Goal: Information Seeking & Learning: Learn about a topic

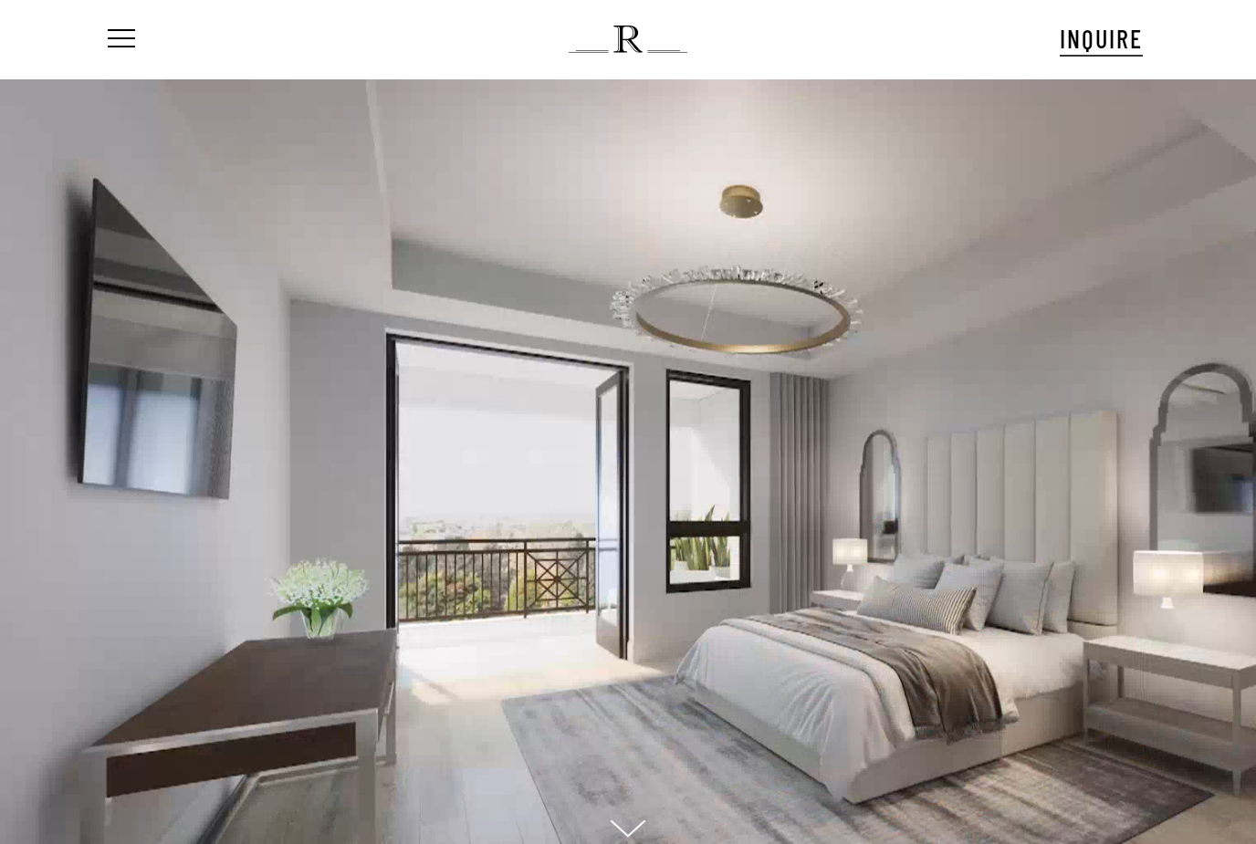
scroll to position [18, 166]
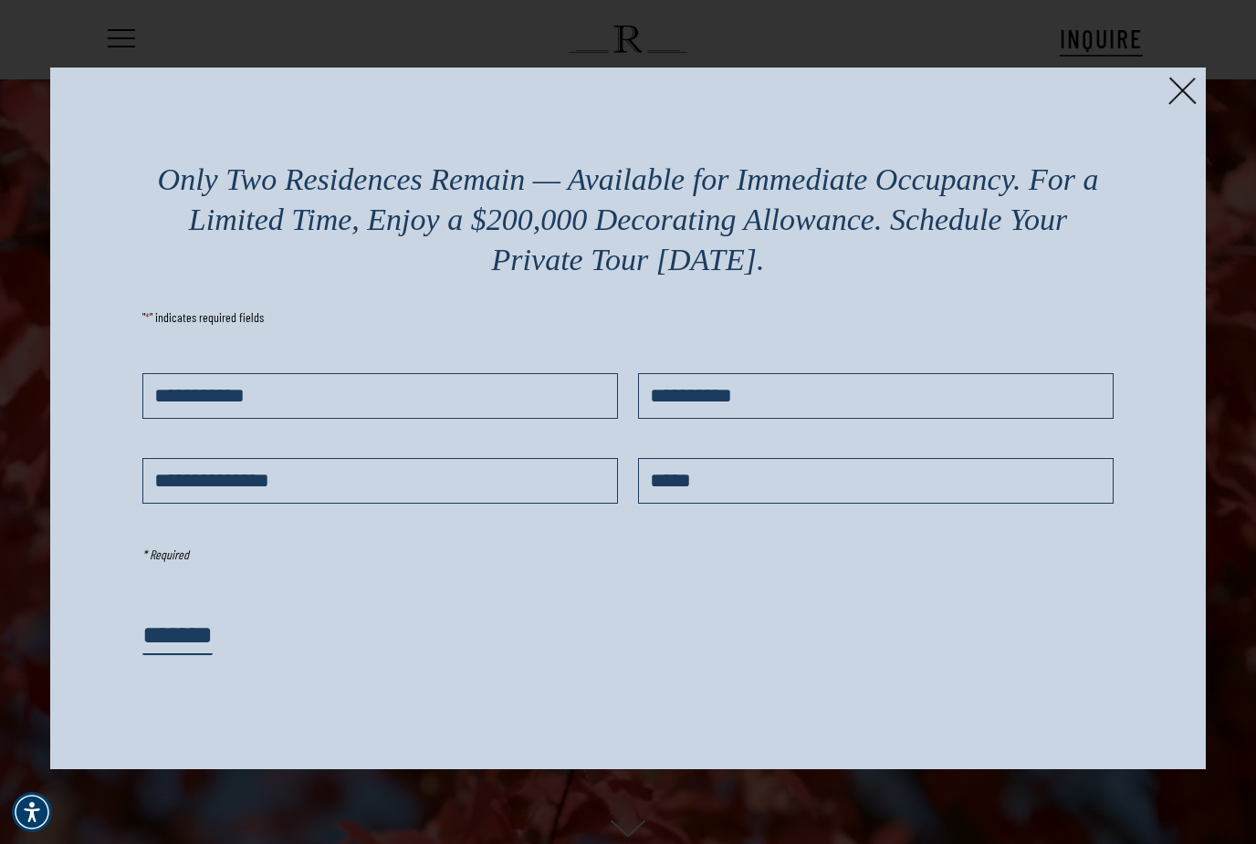
click at [1187, 102] on img at bounding box center [1182, 91] width 28 height 28
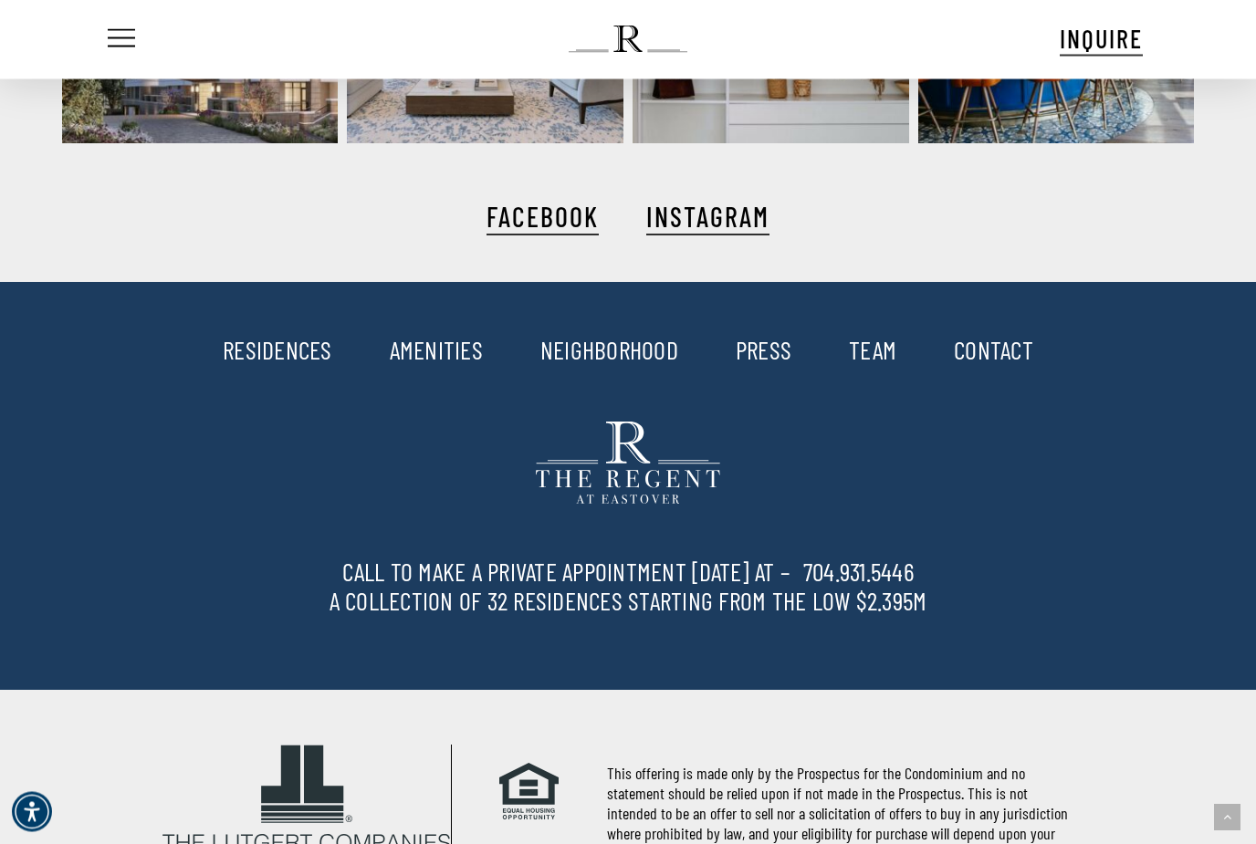
scroll to position [4613, 0]
click at [193, 27] on icon "Play" at bounding box center [202, 6] width 38 height 44
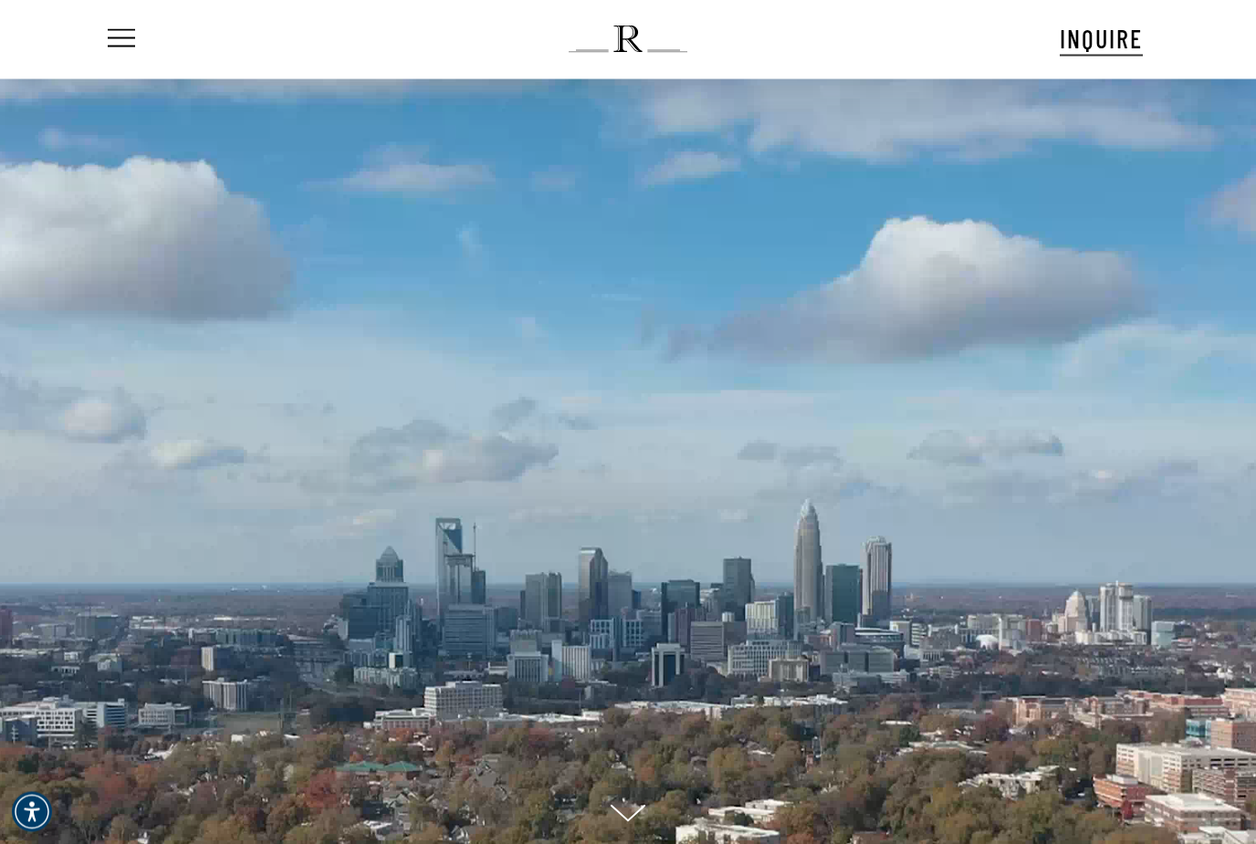
scroll to position [0, 0]
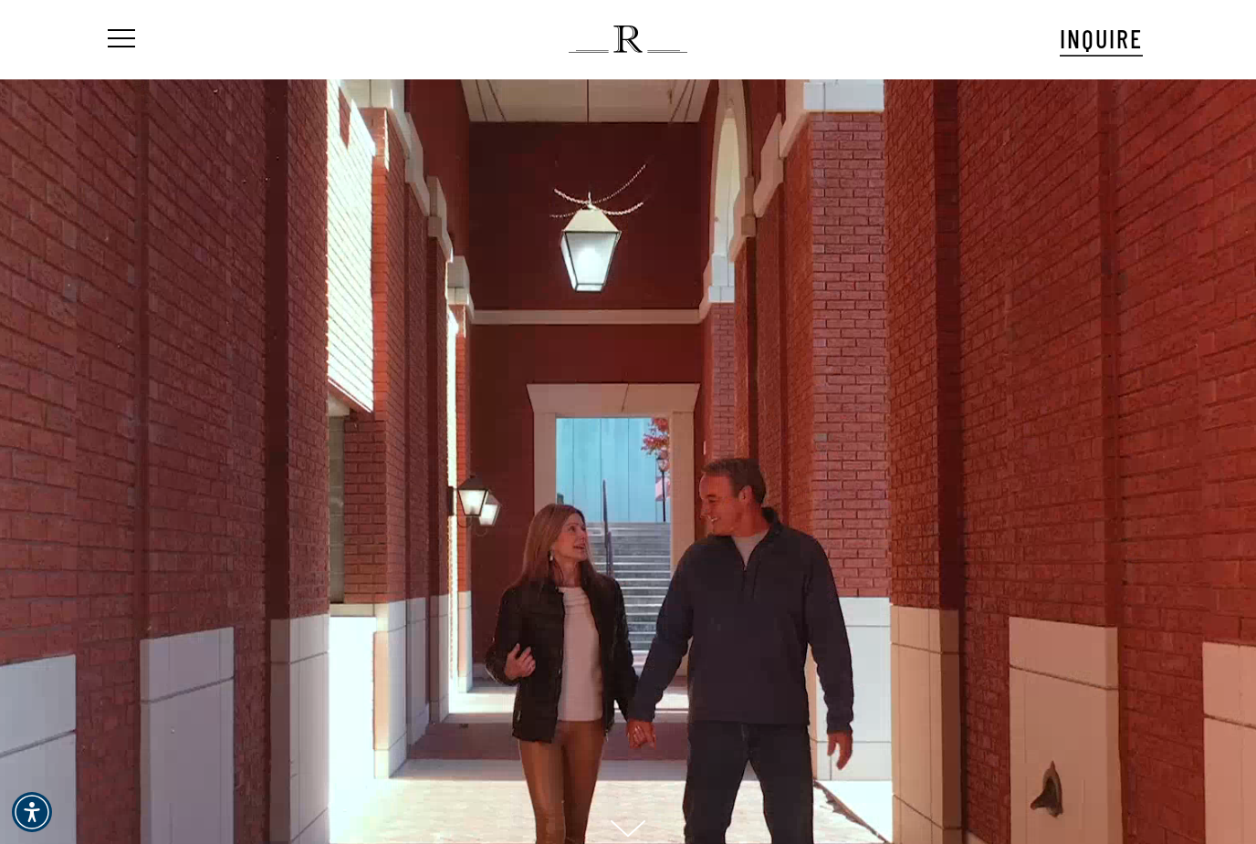
click at [119, 47] on span "Navigation Menu" at bounding box center [121, 39] width 20 height 26
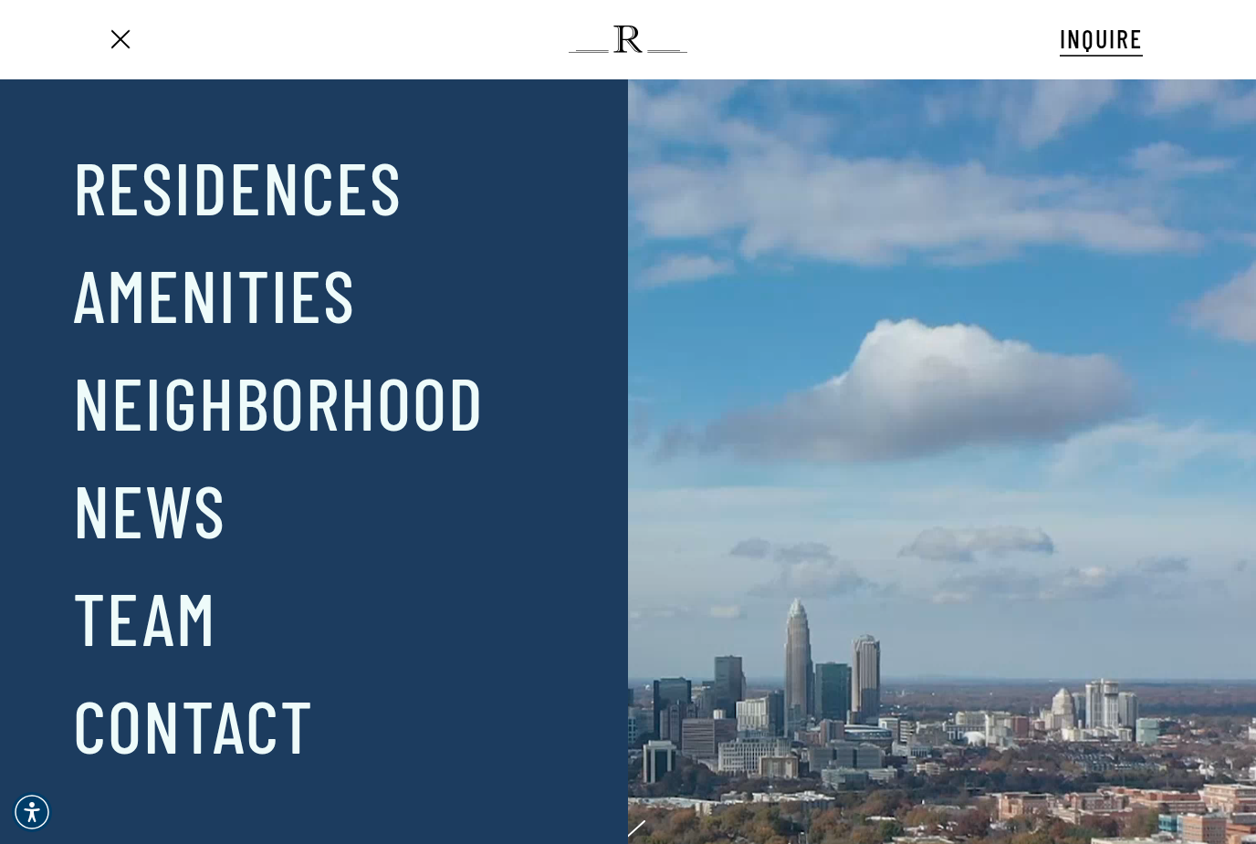
click at [372, 198] on div at bounding box center [421, 462] width 232 height 646
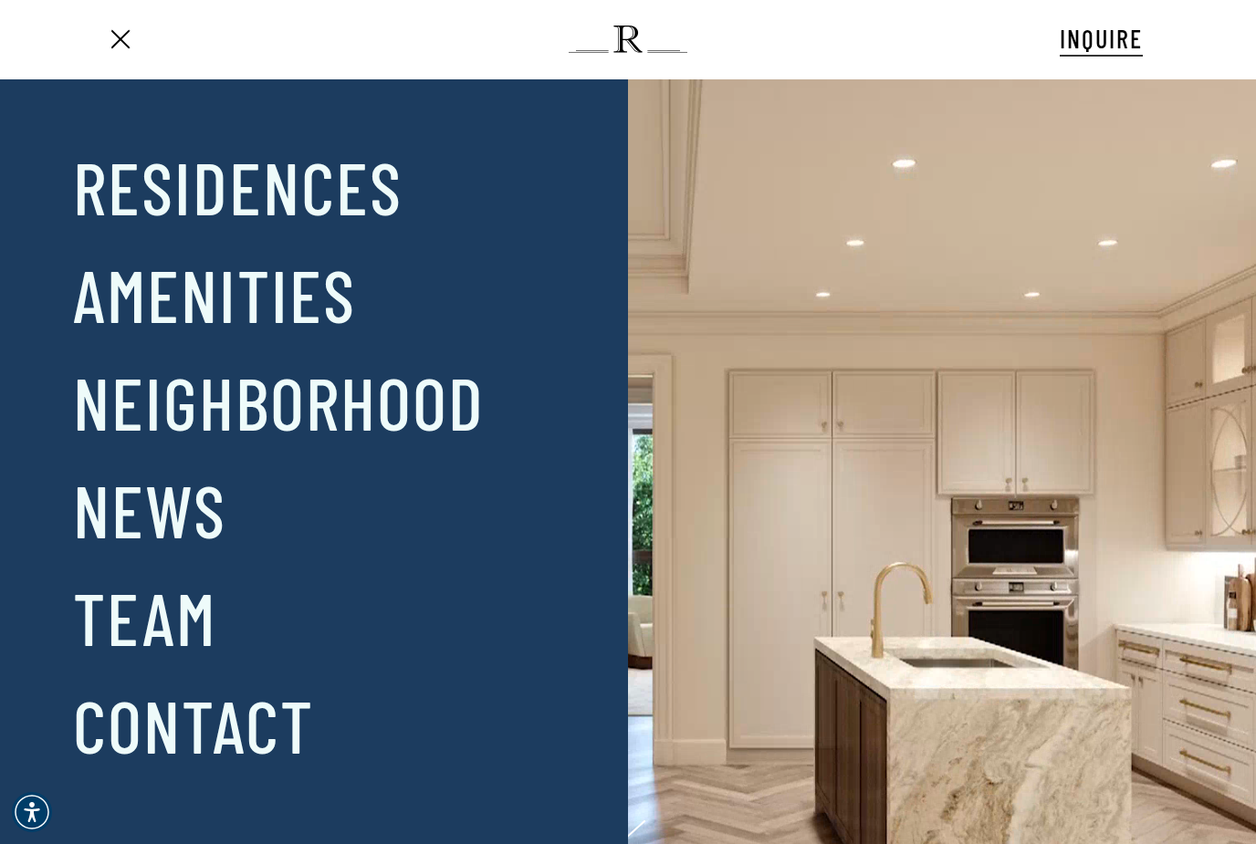
click at [412, 420] on div at bounding box center [421, 462] width 232 height 646
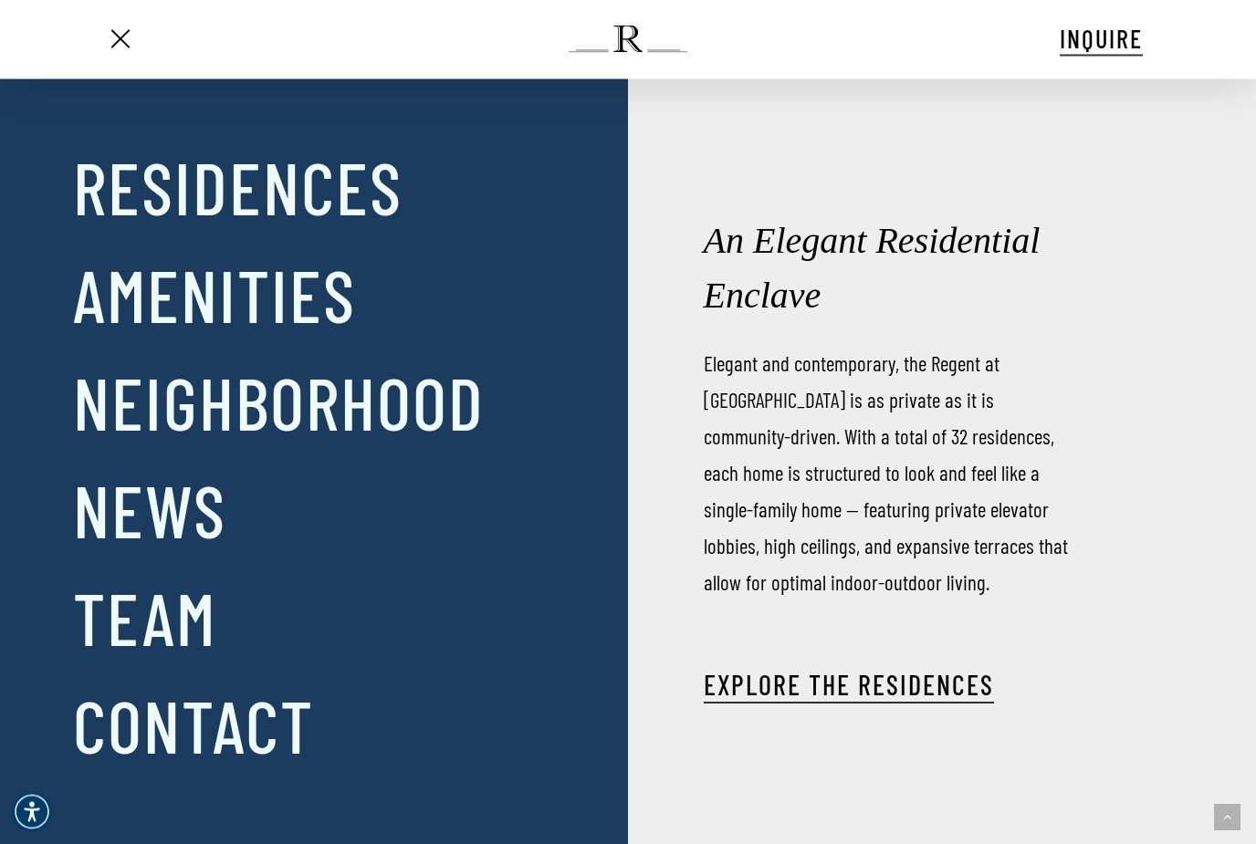
scroll to position [2453, 0]
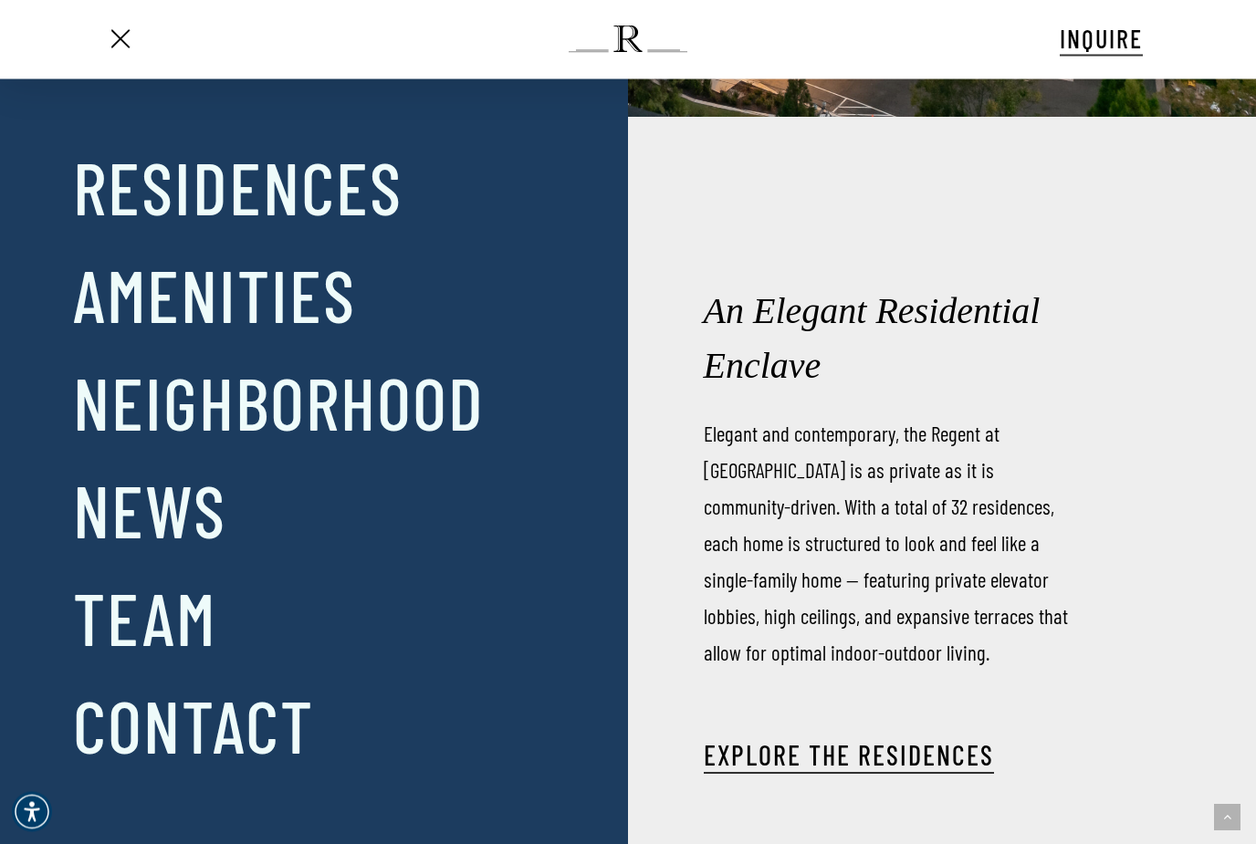
click at [121, 43] on span "Navigation Menu" at bounding box center [121, 39] width 20 height 26
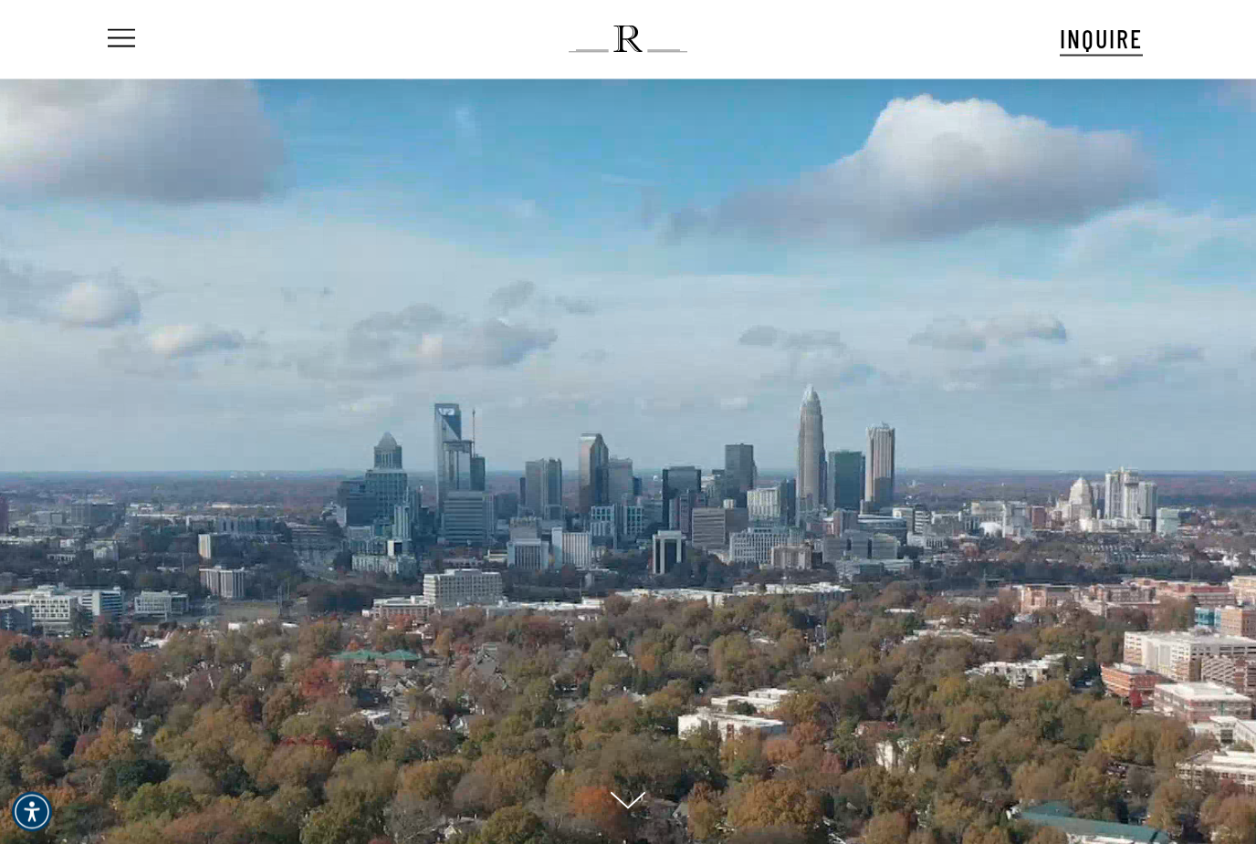
scroll to position [0, 0]
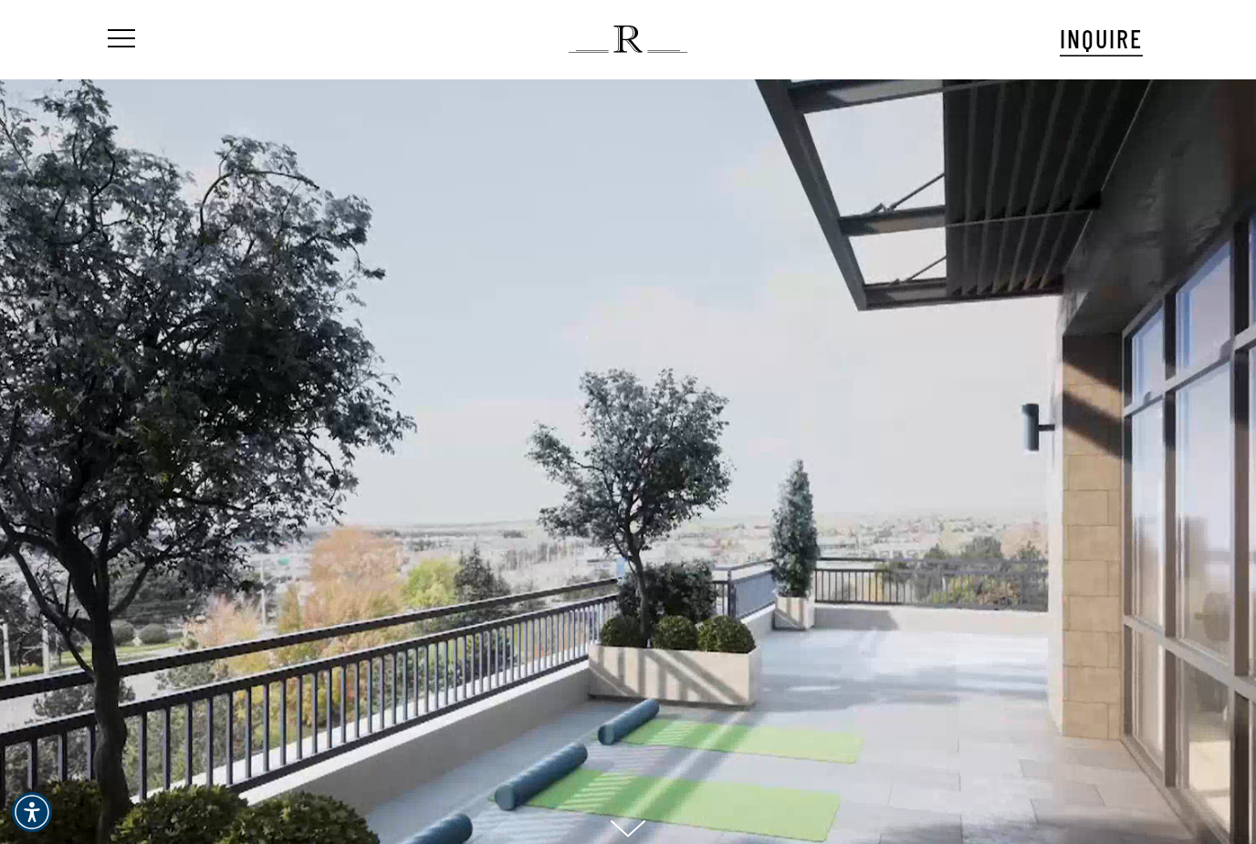
click at [127, 48] on span "Navigation Menu" at bounding box center [121, 39] width 20 height 26
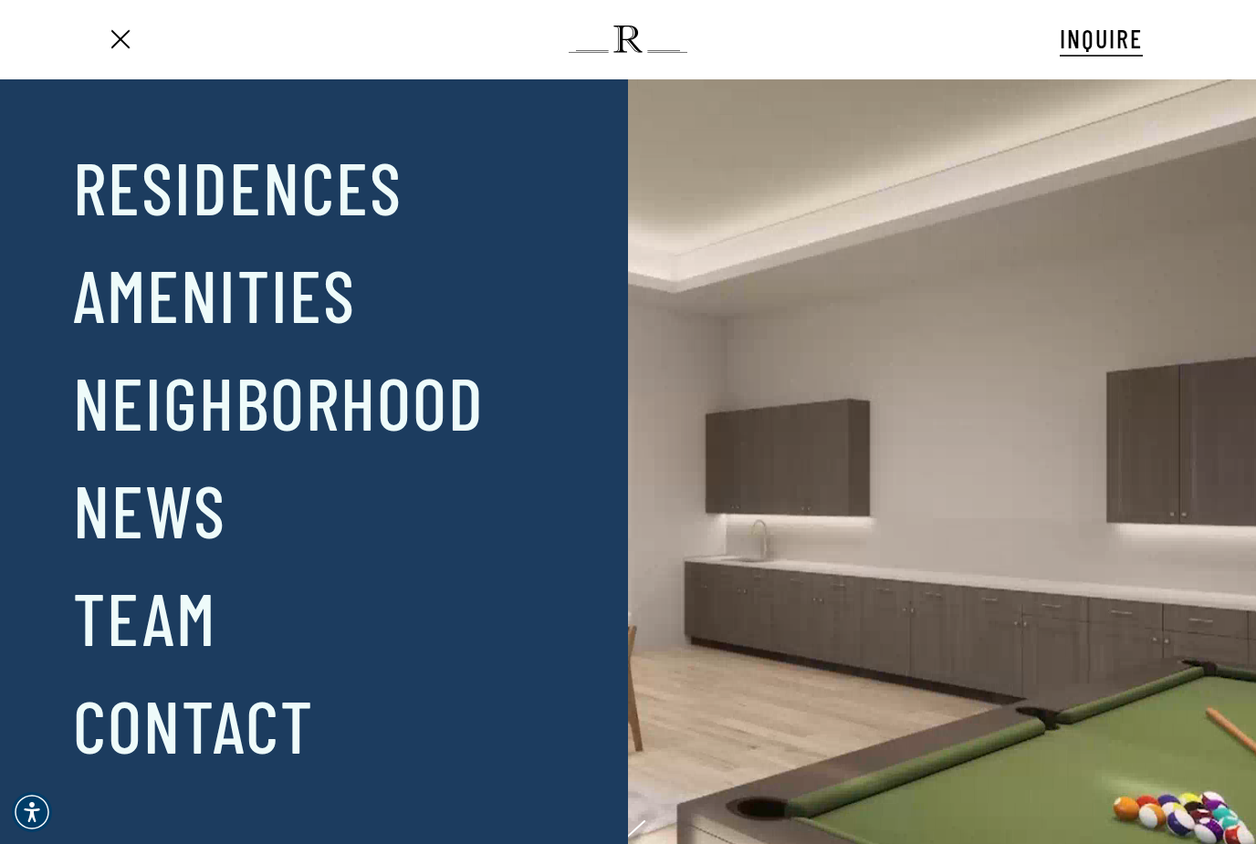
click at [133, 37] on icon "Navigation Menu" at bounding box center [122, 38] width 29 height 3
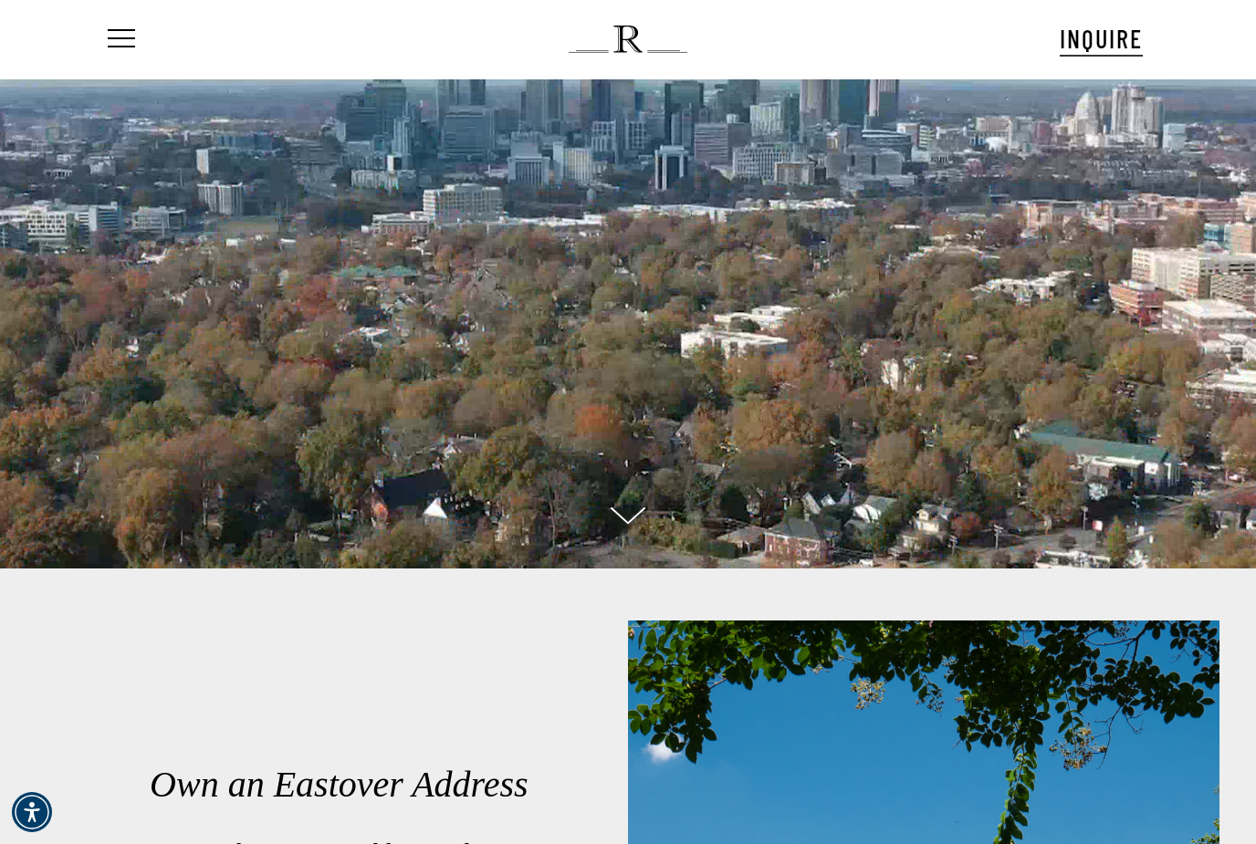
scroll to position [314, 0]
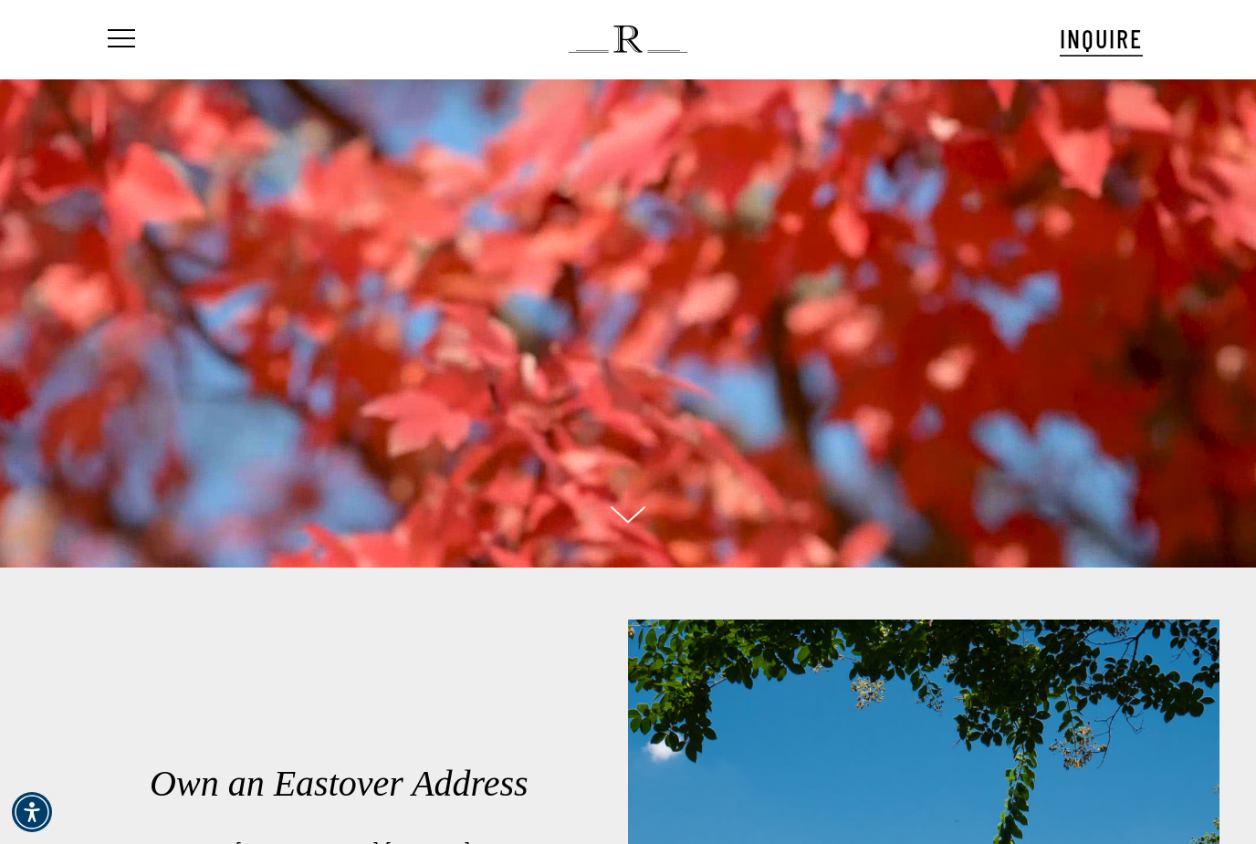
click at [636, 518] on icon at bounding box center [628, 508] width 35 height 17
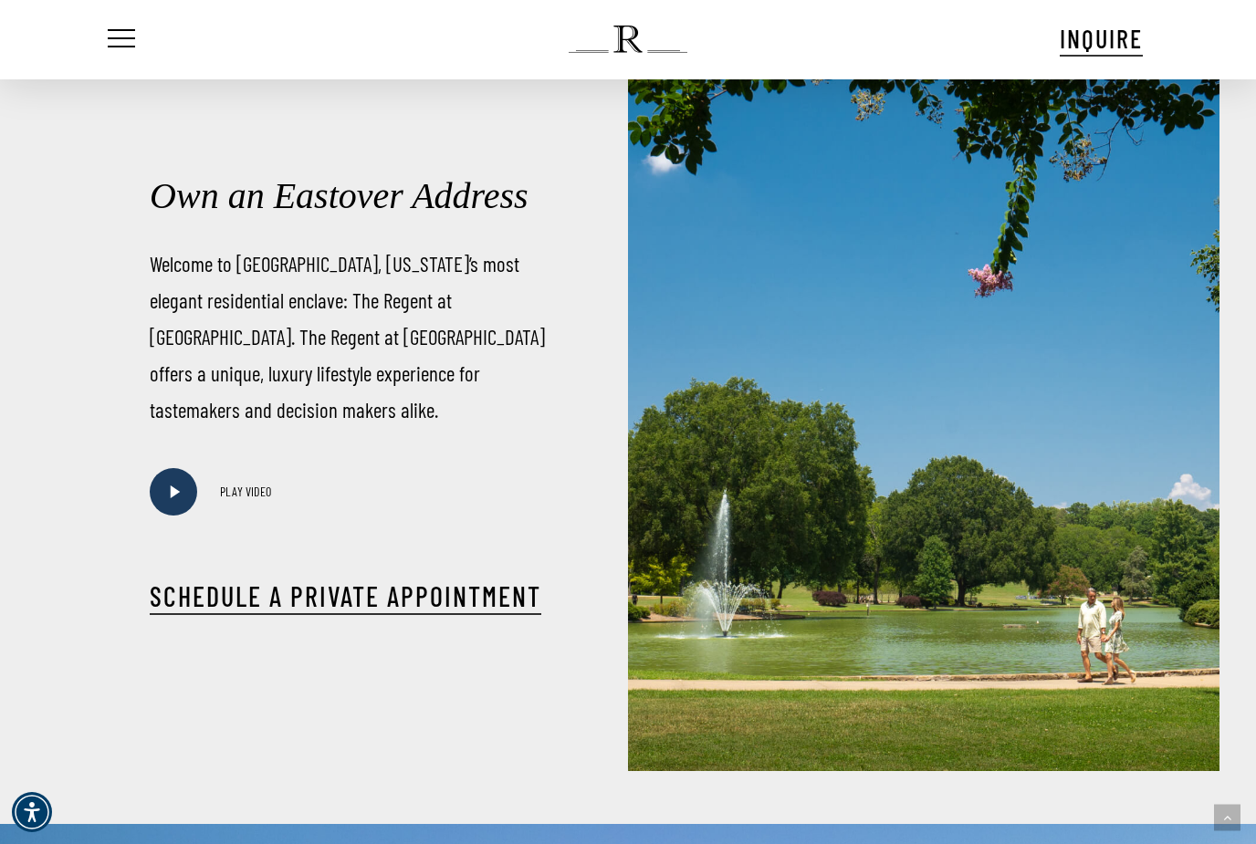
scroll to position [1105, 0]
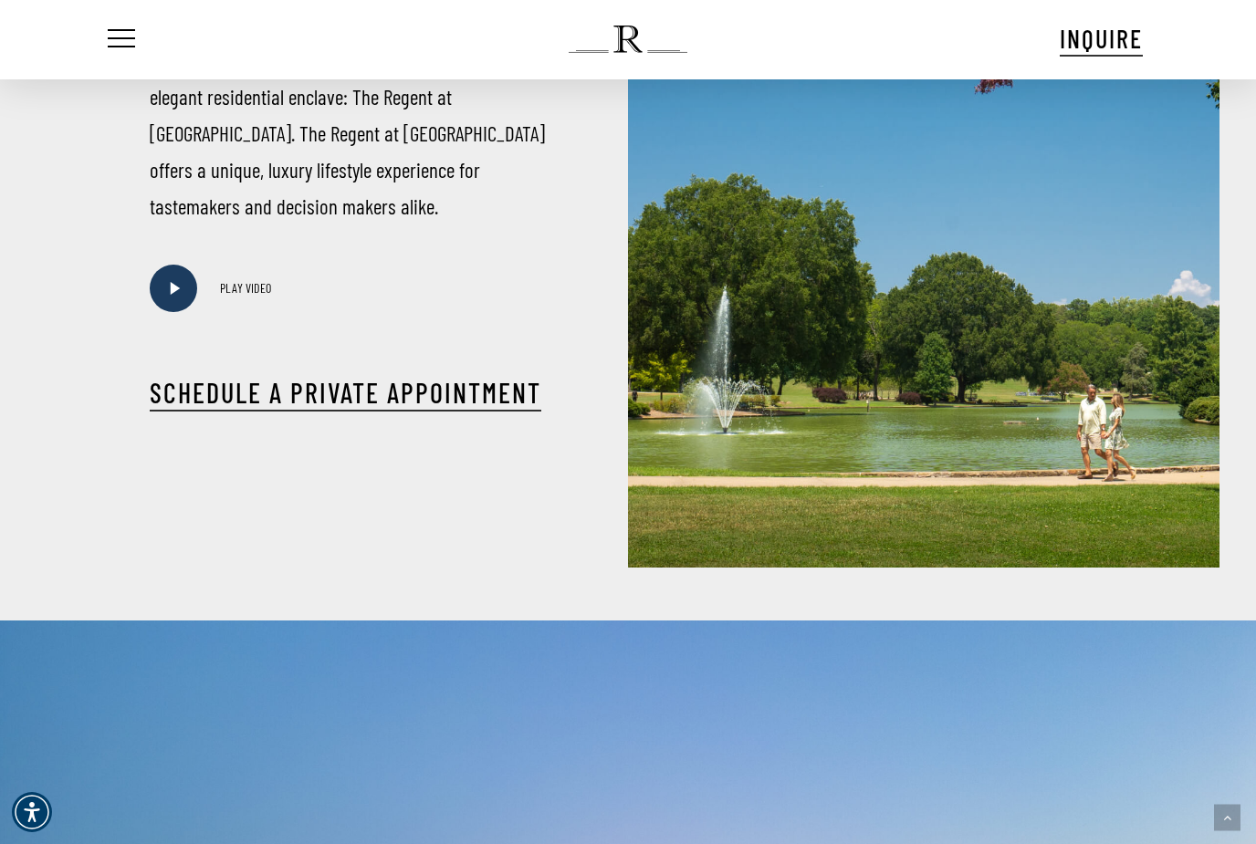
click at [174, 312] on span at bounding box center [173, 288] width 47 height 47
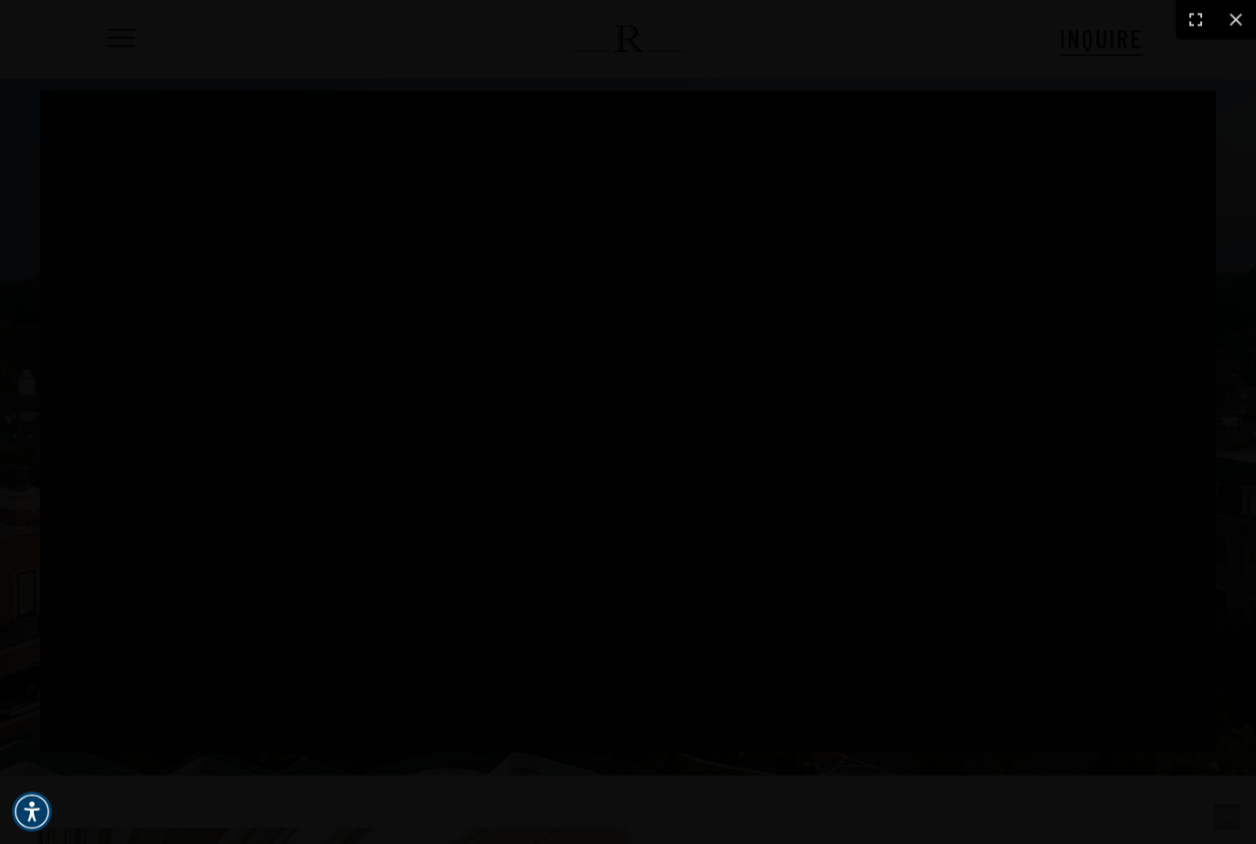
scroll to position [1852, 0]
click at [1243, 24] on icon at bounding box center [1236, 20] width 22 height 22
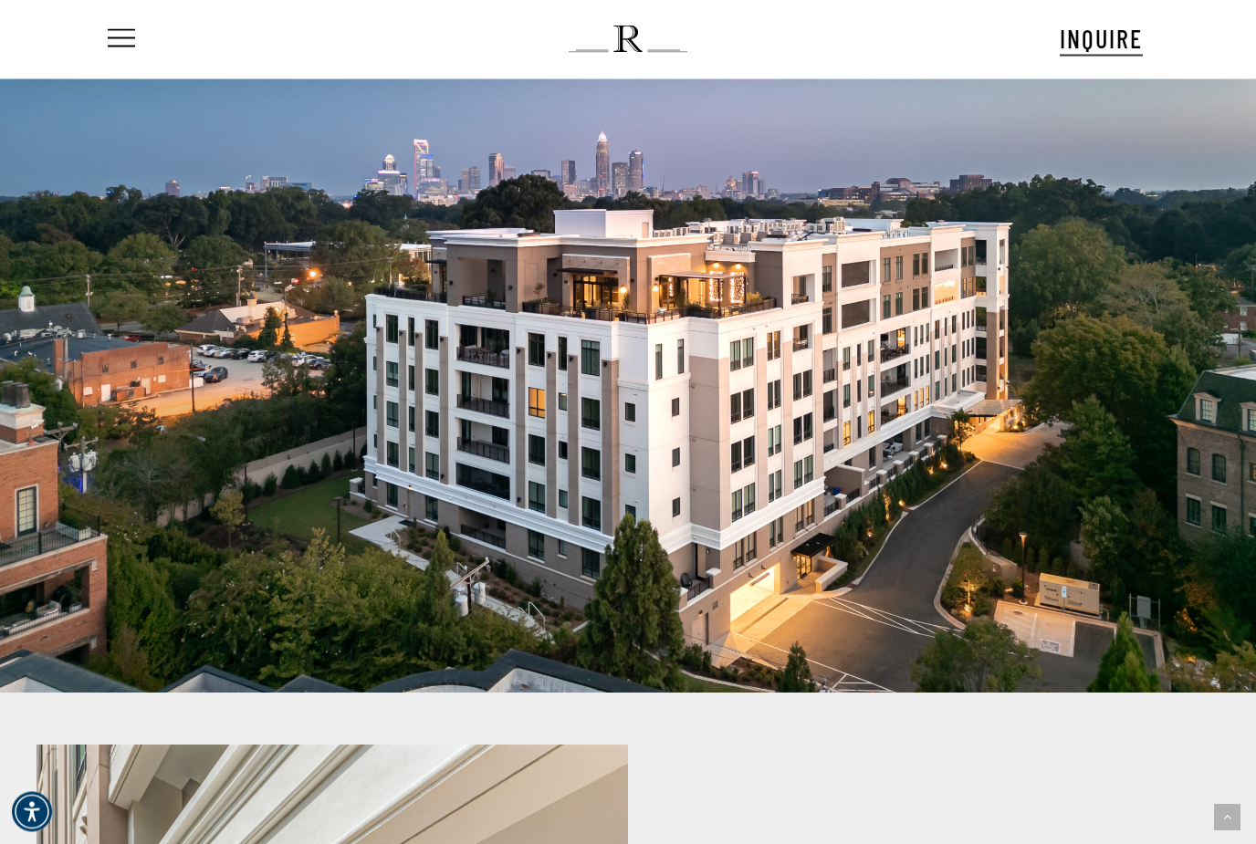
scroll to position [1937, 0]
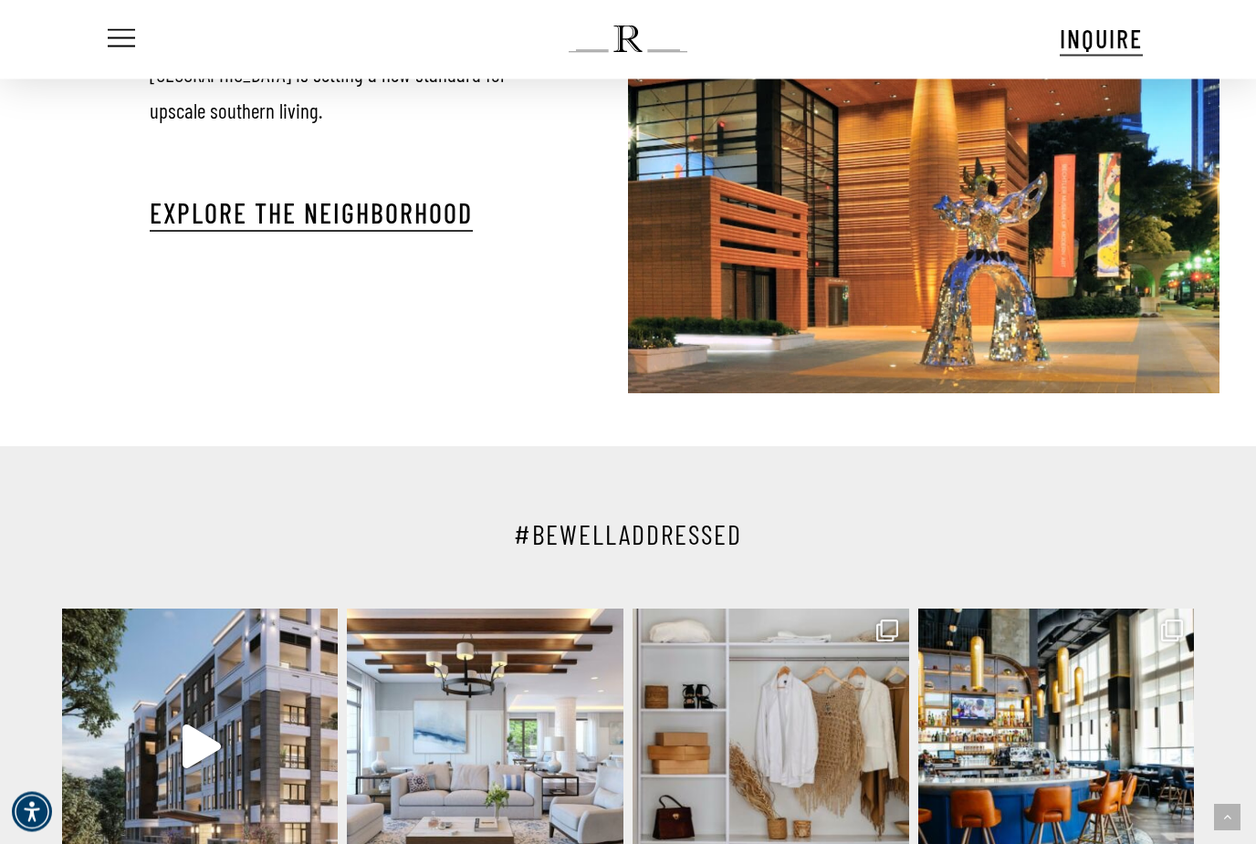
click at [320, 230] on link "Explore The Neighborhood" at bounding box center [311, 213] width 323 height 33
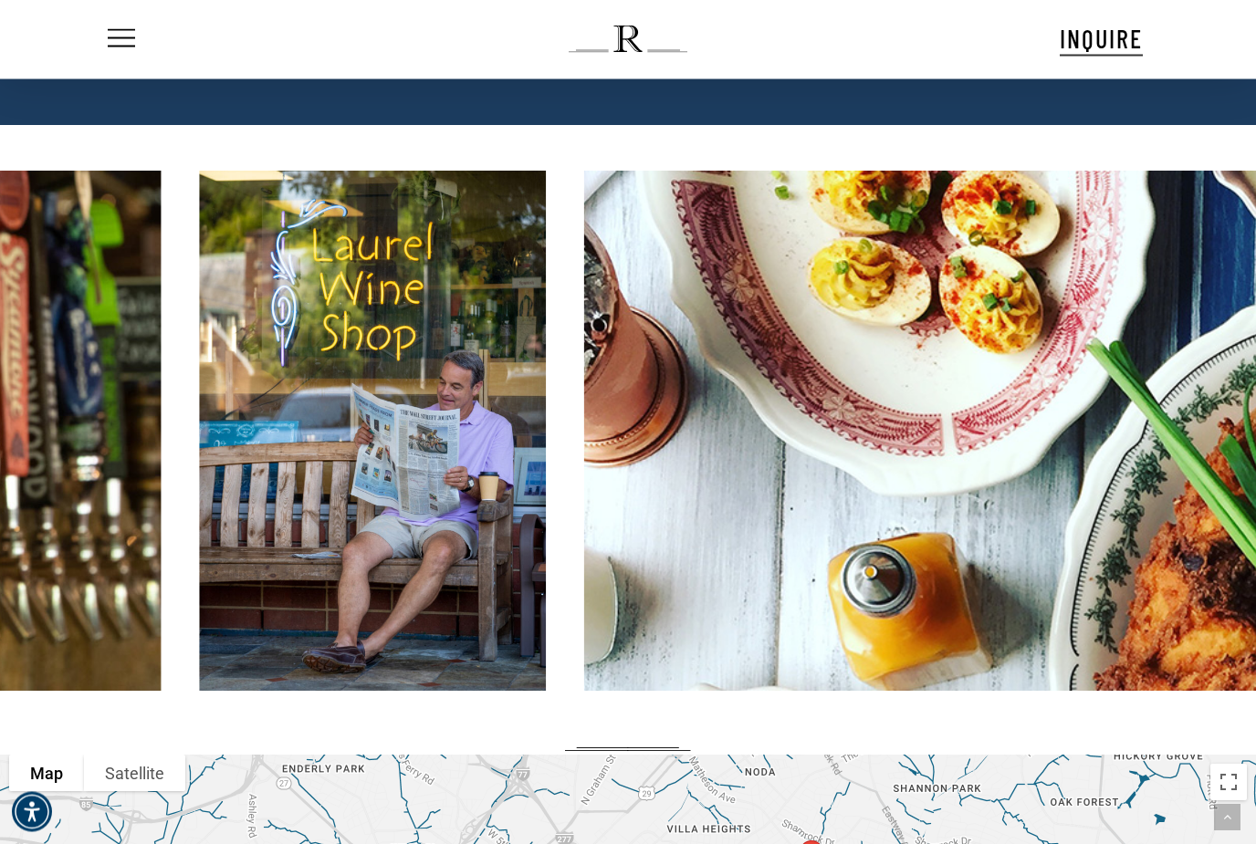
scroll to position [2267, 0]
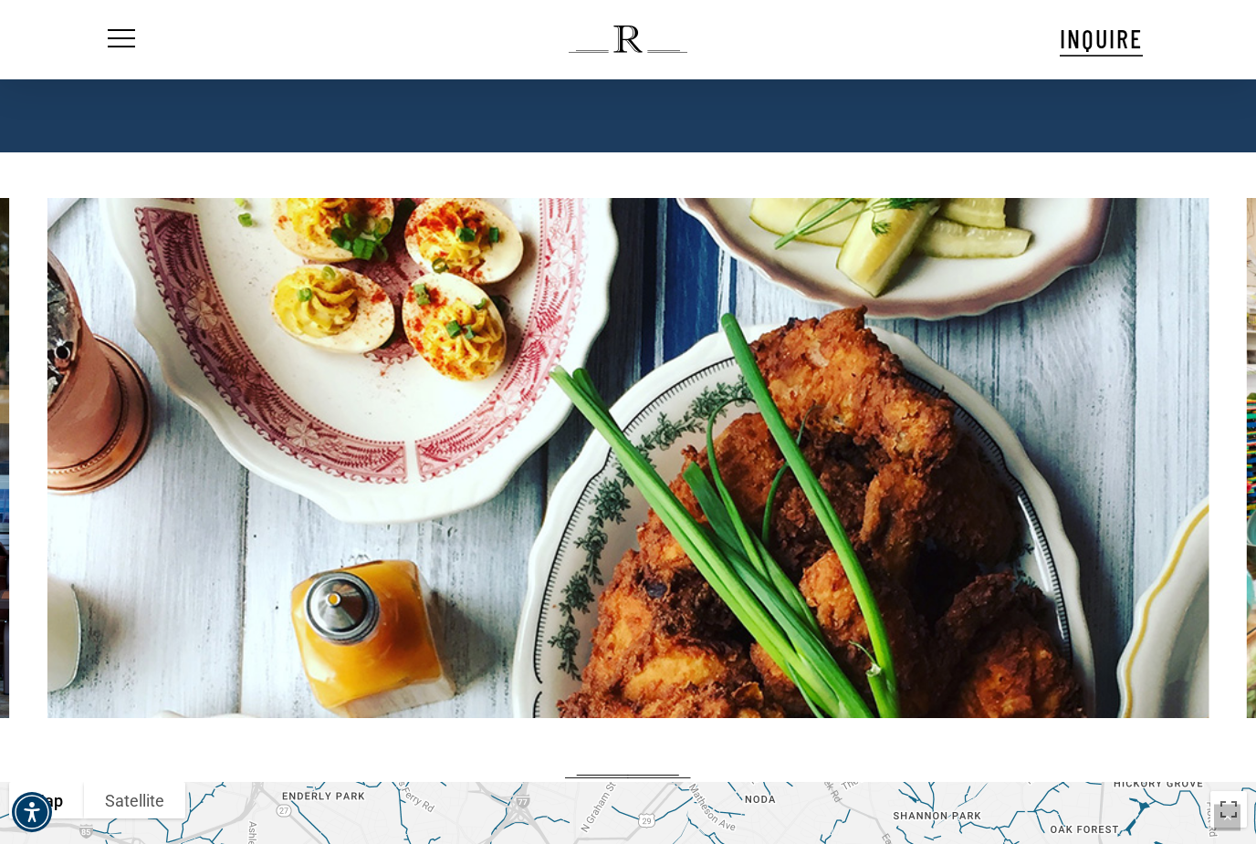
click at [112, 43] on span "Navigation Menu" at bounding box center [121, 39] width 20 height 26
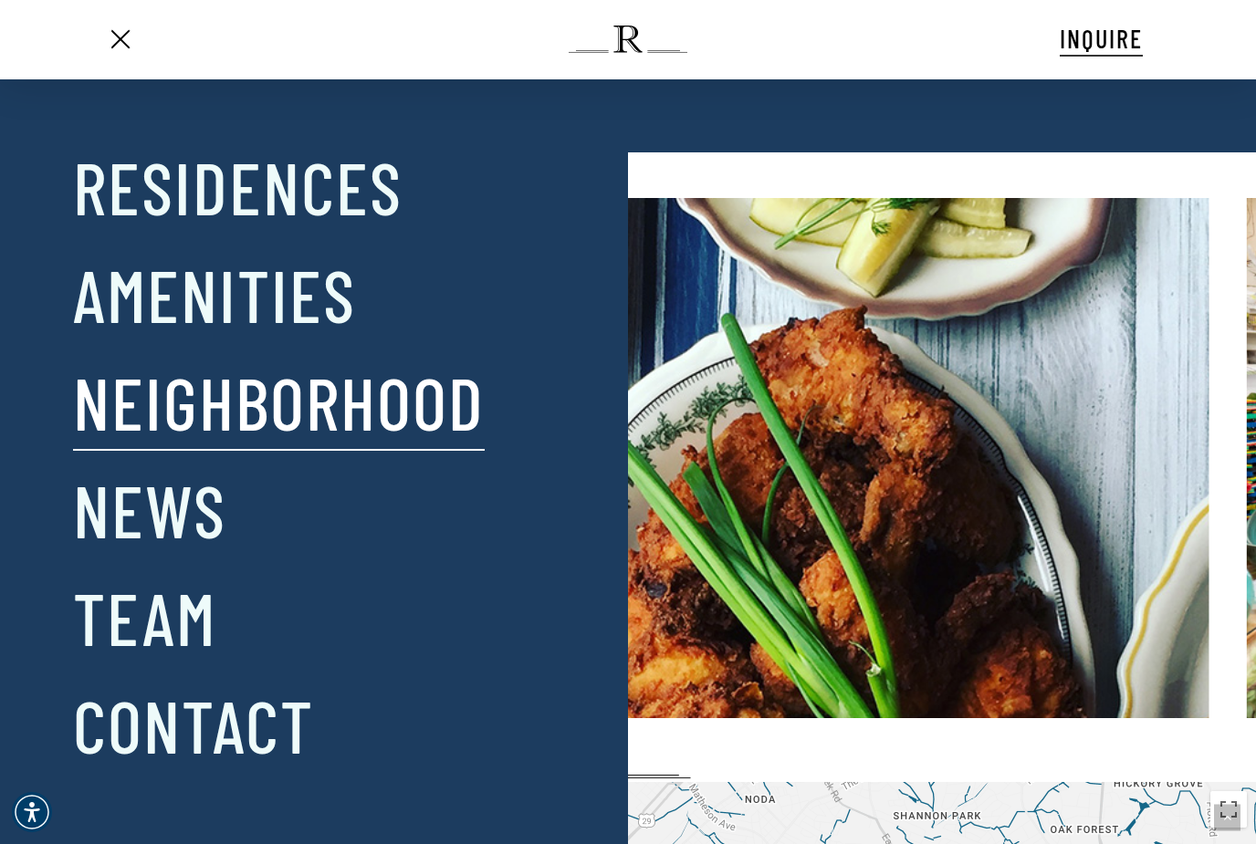
click at [1153, 156] on div "Close Menu Residences Amenities Neighborhood News Team Contact" at bounding box center [637, 422] width 1274 height 844
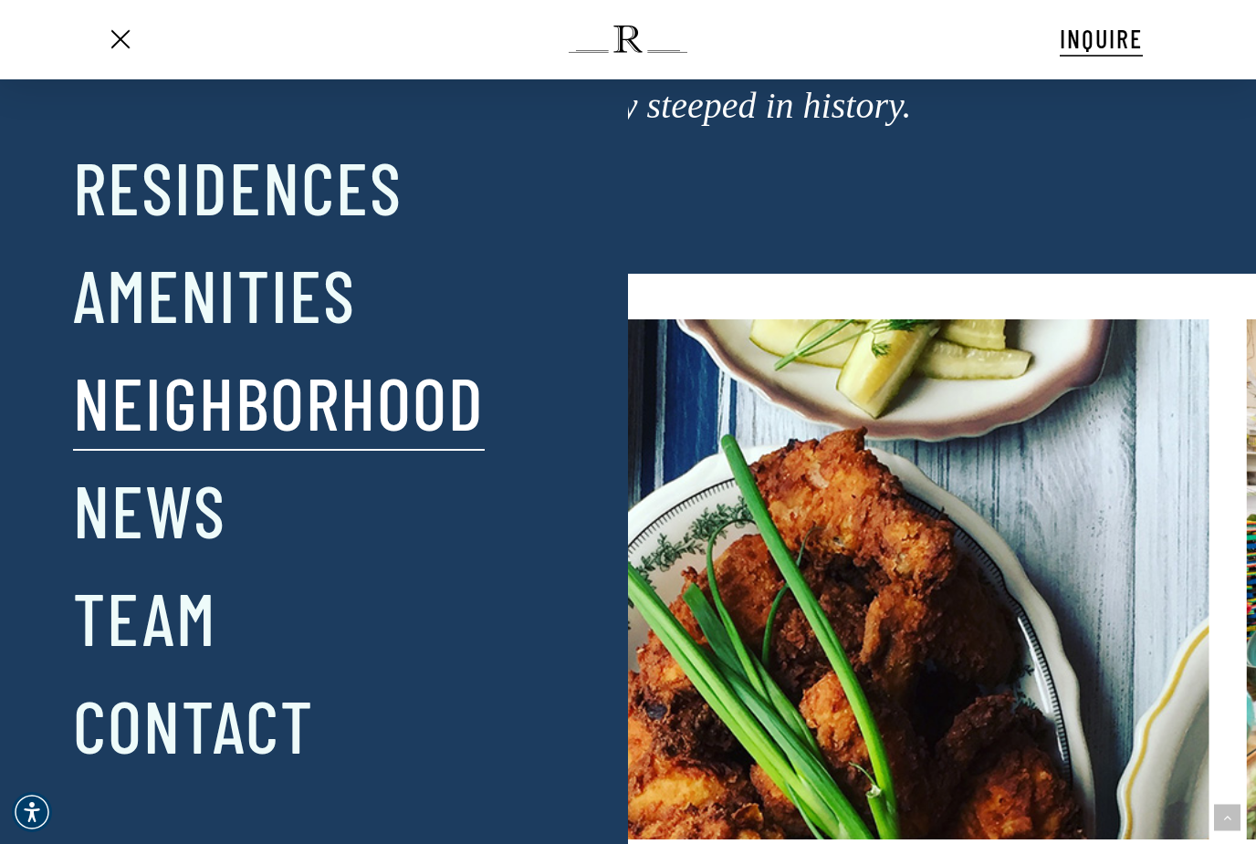
scroll to position [2131, 0]
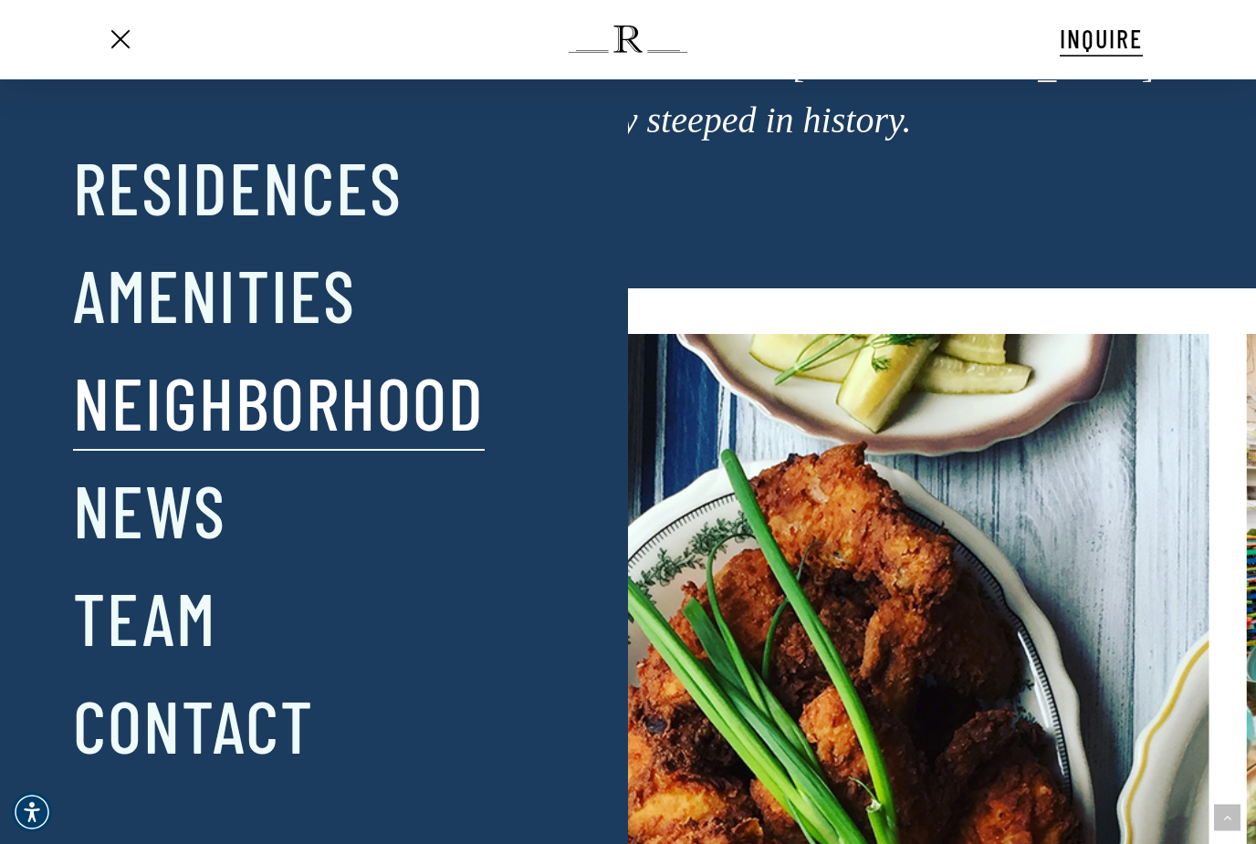
click at [105, 47] on link "Menu" at bounding box center [119, 39] width 31 height 19
